Goal: Task Accomplishment & Management: Use online tool/utility

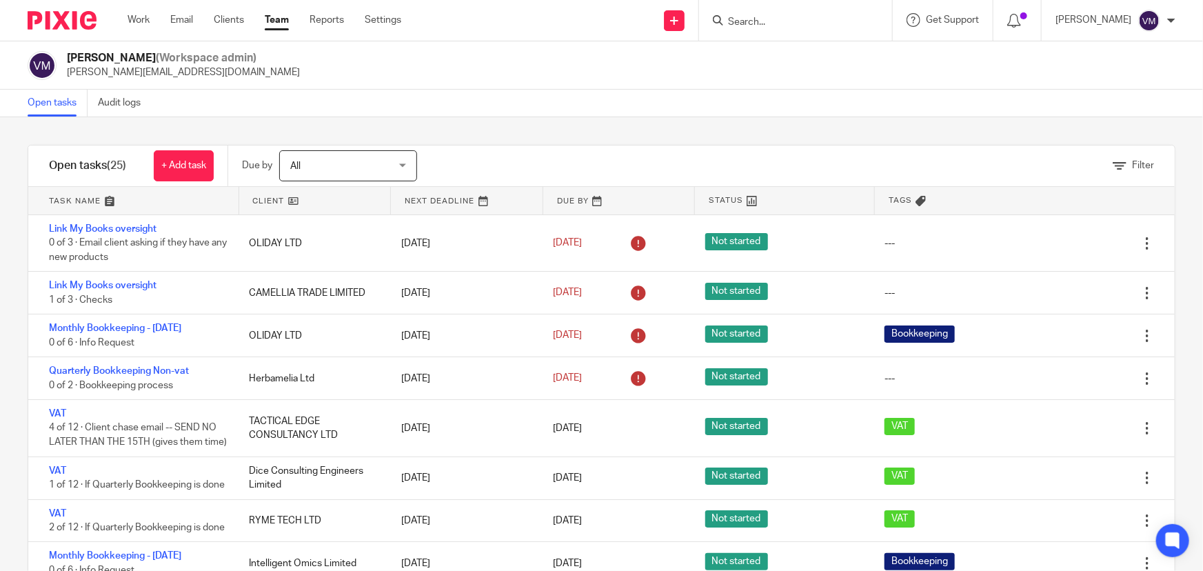
click at [783, 13] on form at bounding box center [800, 20] width 147 height 17
click at [768, 24] on input "Search" at bounding box center [789, 23] width 124 height 12
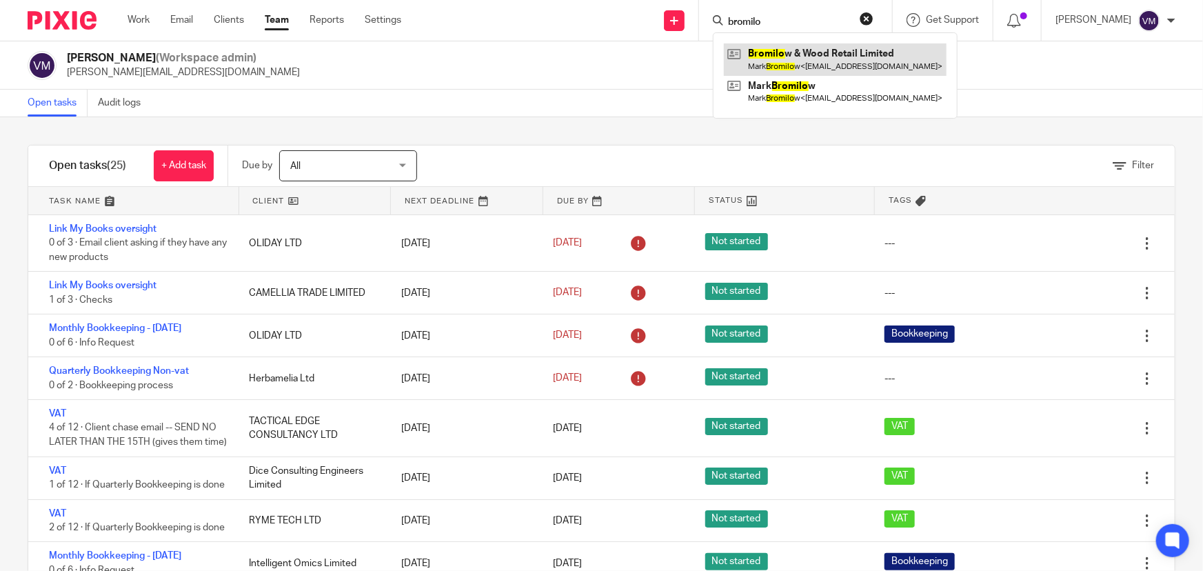
type input "bromilo"
click at [793, 57] on link at bounding box center [835, 59] width 223 height 32
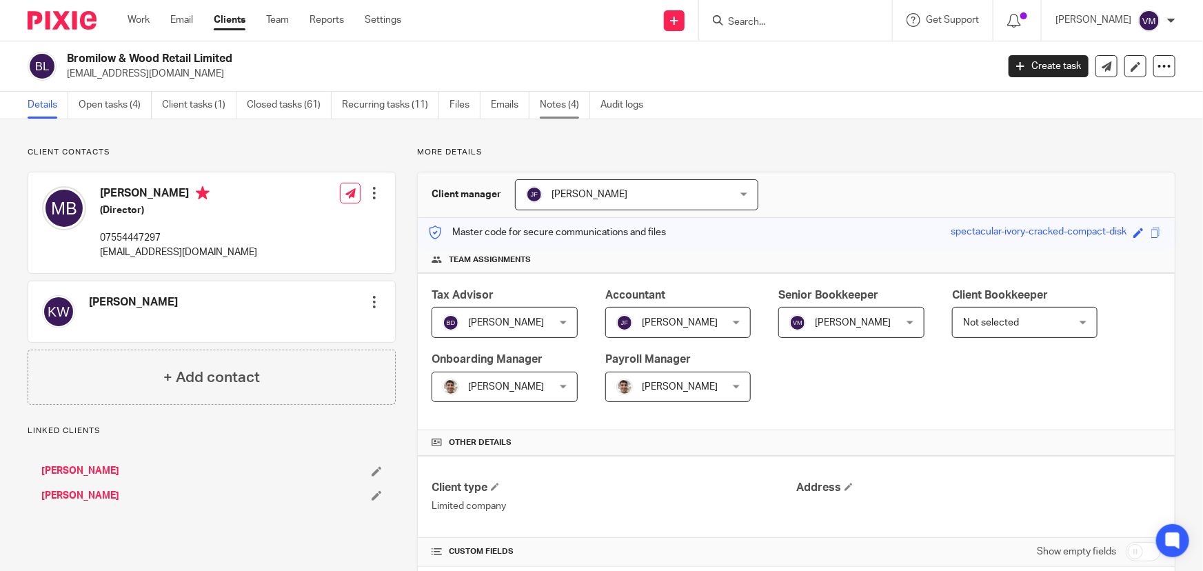
click at [566, 102] on link "Notes (4)" at bounding box center [565, 105] width 50 height 27
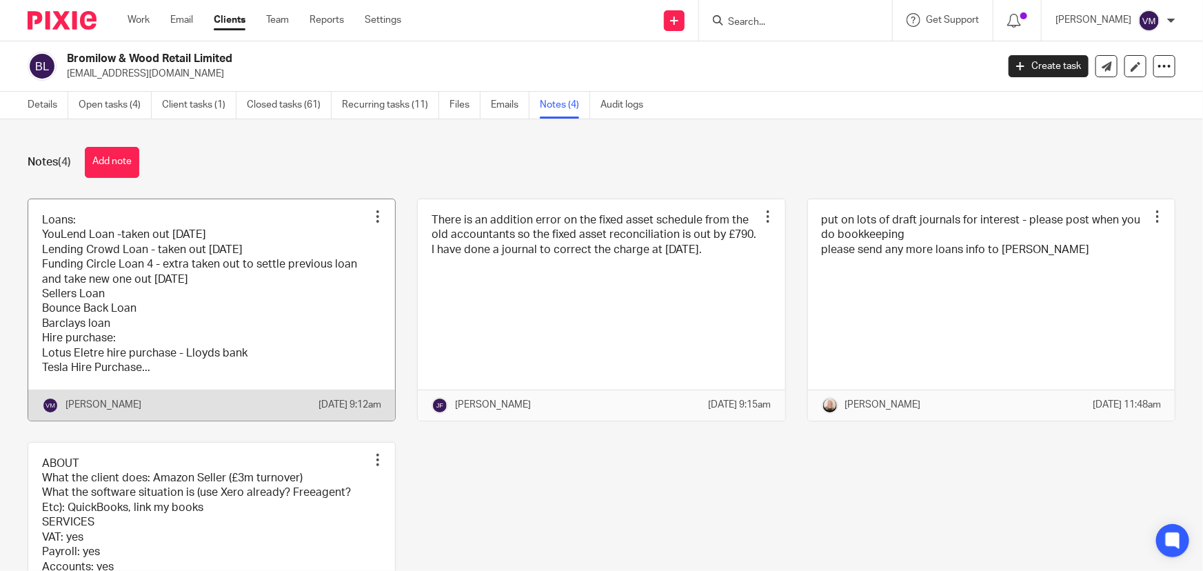
click at [276, 309] on link at bounding box center [211, 309] width 367 height 221
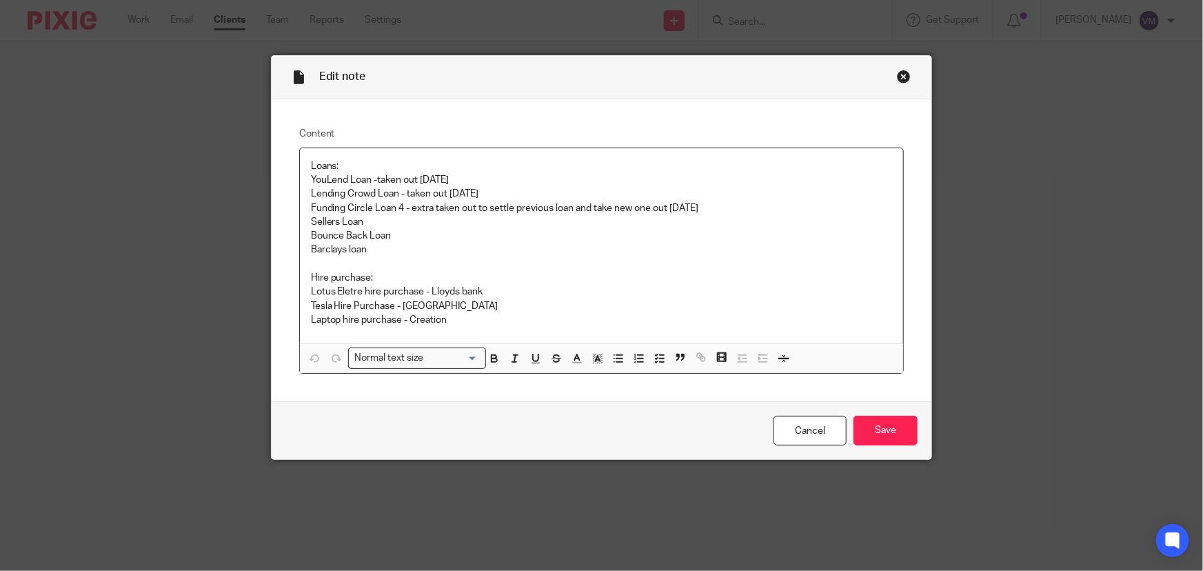
click at [365, 167] on p "Loans:" at bounding box center [602, 166] width 582 height 14
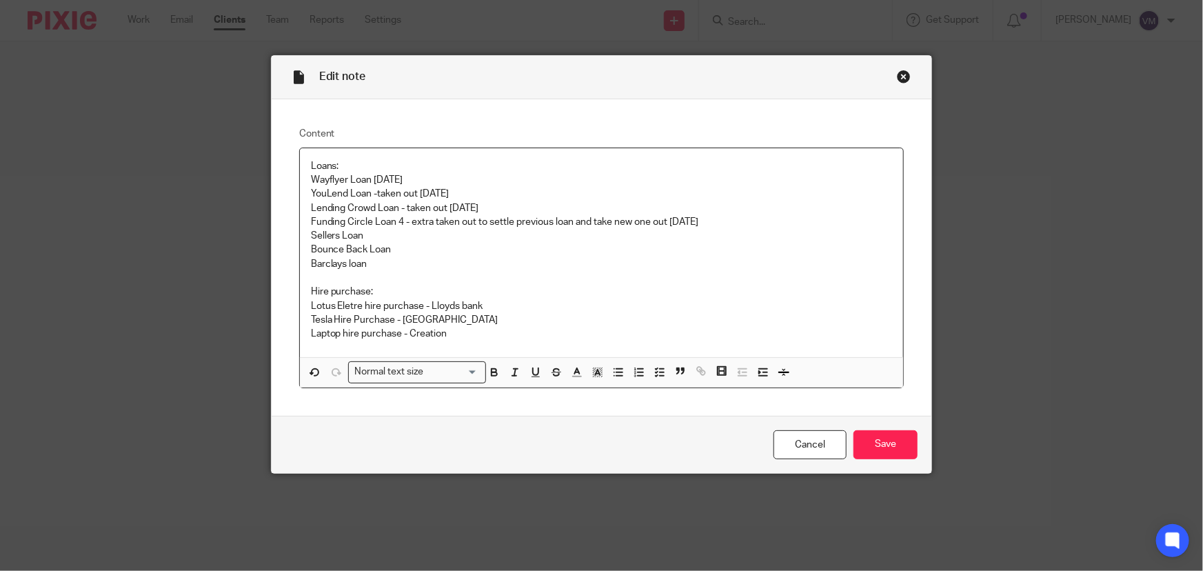
click at [355, 169] on p "Loans:" at bounding box center [602, 166] width 582 height 14
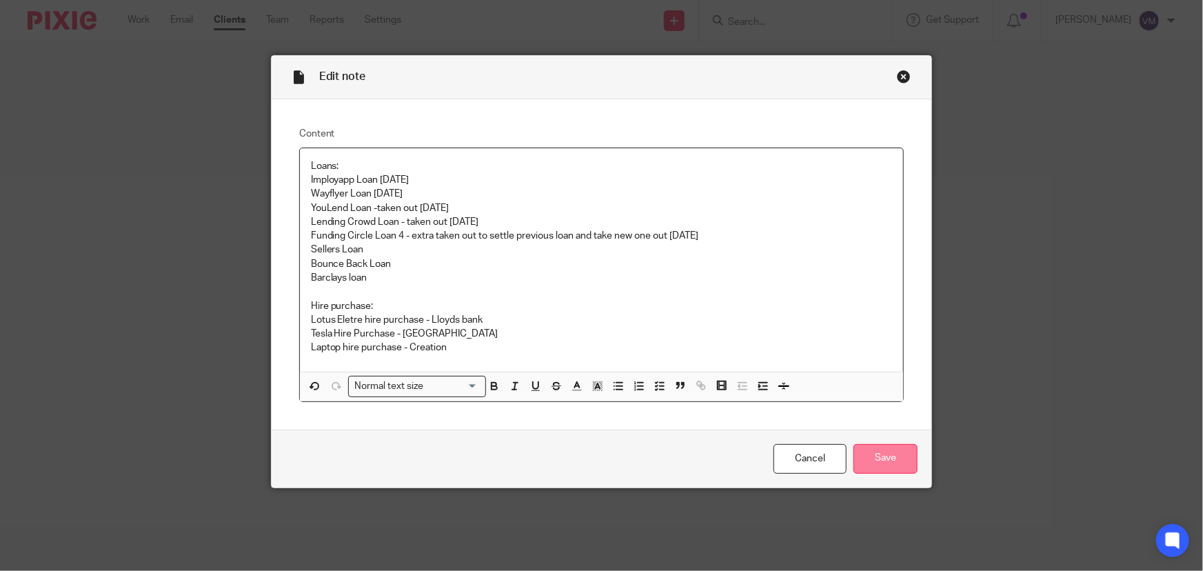
click at [885, 460] on input "Save" at bounding box center [885, 459] width 64 height 30
